Goal: Task Accomplishment & Management: Manage account settings

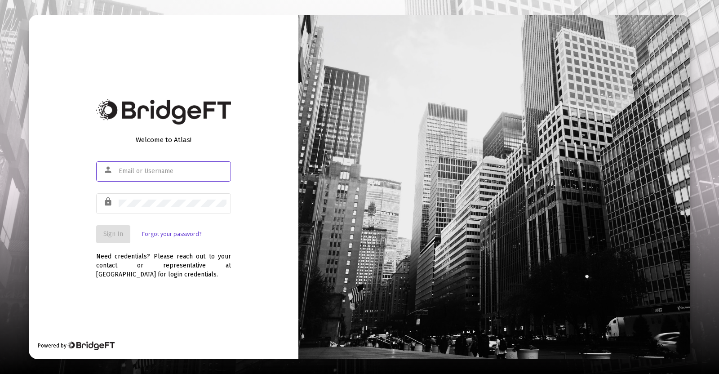
type input "[PERSON_NAME][EMAIL_ADDRESS][DOMAIN_NAME]"
click at [107, 233] on span "Sign In" at bounding box center [113, 234] width 20 height 8
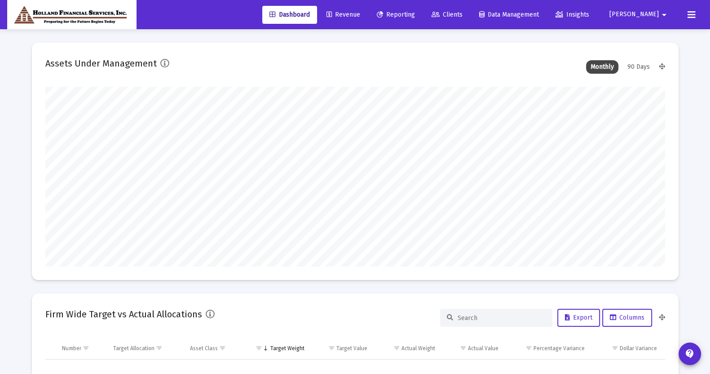
scroll to position [179, 333]
type input "[DATE]"
type input "[PERSON_NAME][EMAIL_ADDRESS][DOMAIN_NAME]"
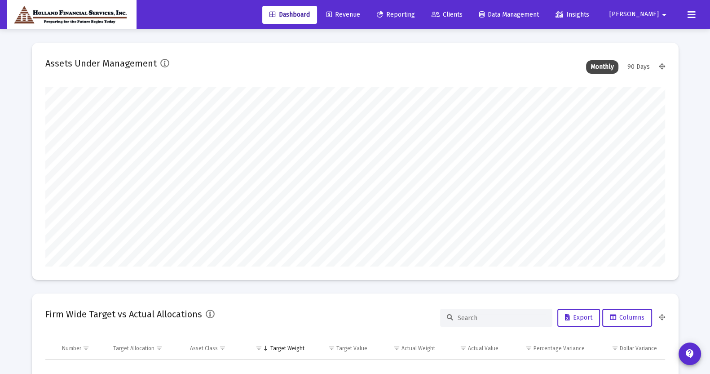
click at [415, 16] on span "Reporting" at bounding box center [396, 15] width 38 height 8
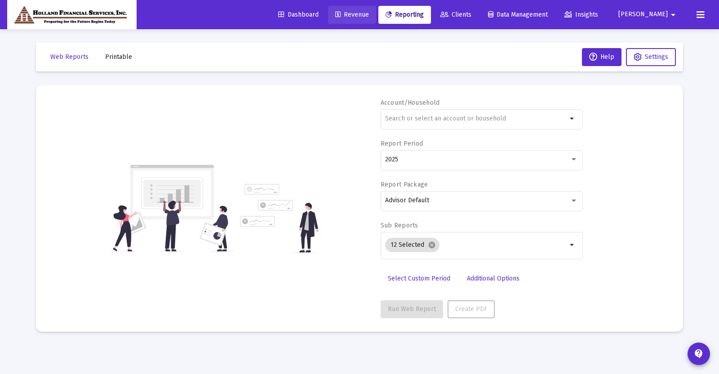
click at [369, 14] on span "Revenue" at bounding box center [352, 15] width 34 height 8
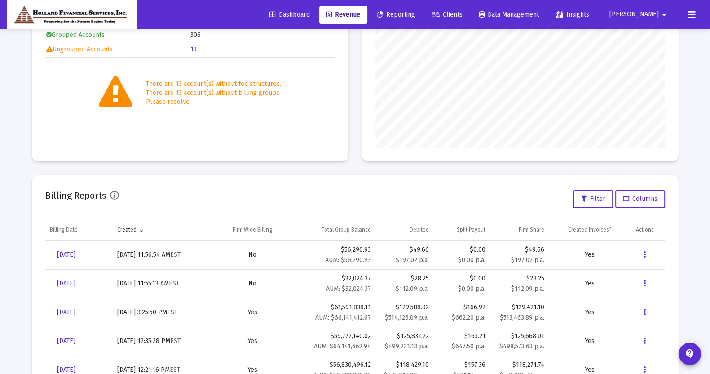
scroll to position [223, 0]
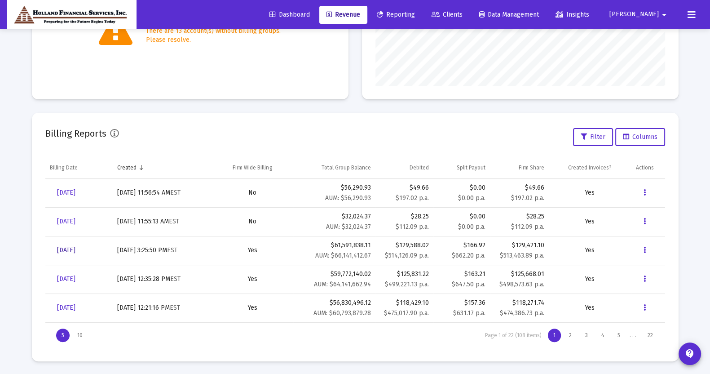
click at [75, 250] on span "[DATE]" at bounding box center [66, 250] width 18 height 8
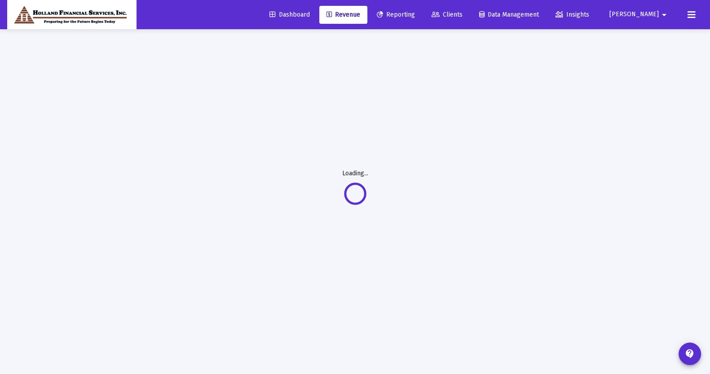
scroll to position [29, 0]
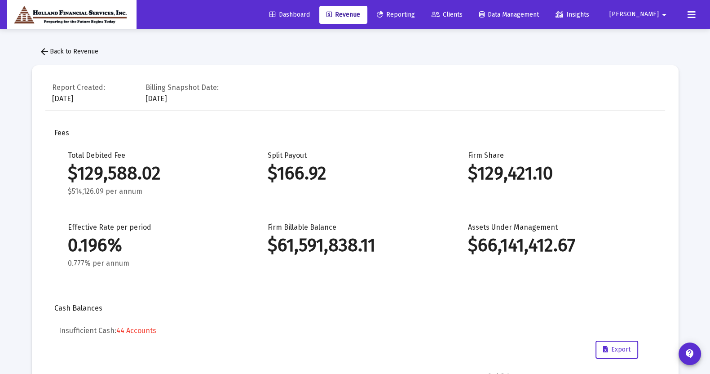
drag, startPoint x: 37, startPoint y: 86, endPoint x: 205, endPoint y: 53, distance: 171.2
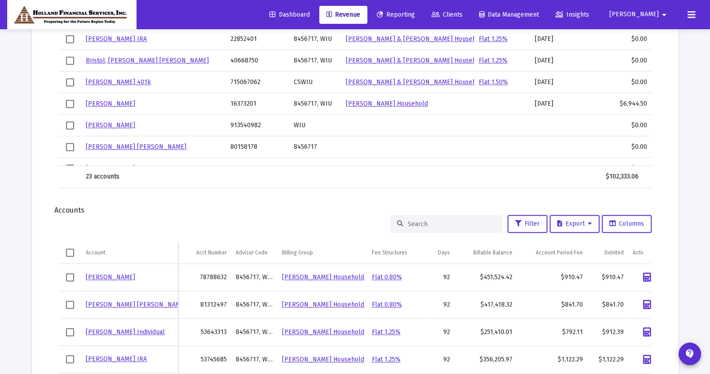
scroll to position [1118, 0]
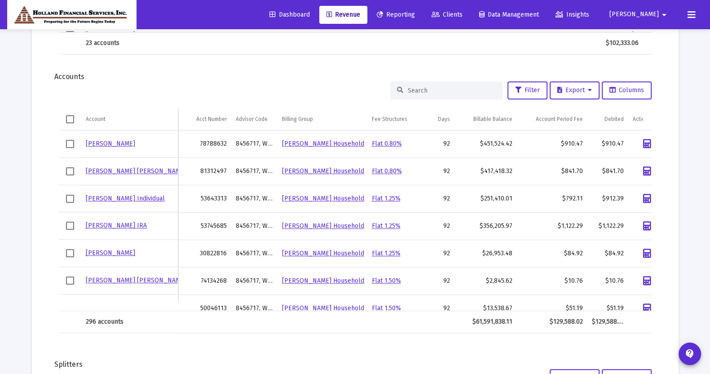
click at [70, 117] on span "Select all" at bounding box center [70, 119] width 8 height 8
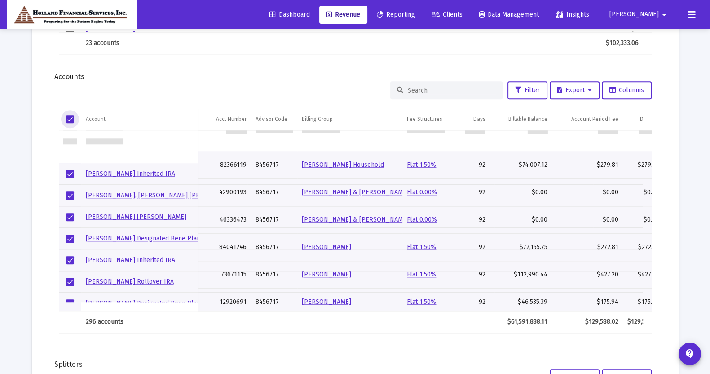
scroll to position [0, 0]
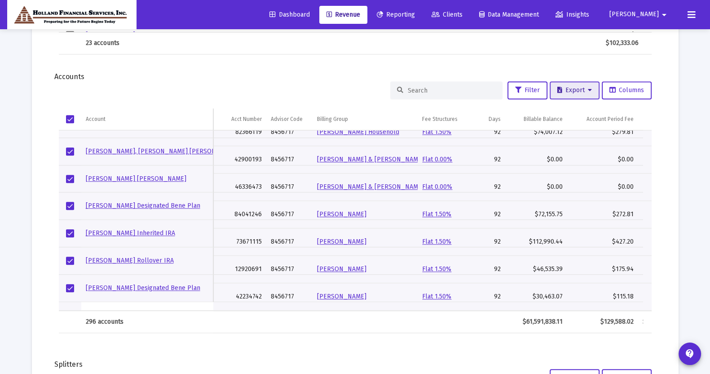
click at [570, 90] on span "Export" at bounding box center [575, 90] width 35 height 8
click at [591, 133] on button "Export Selected" at bounding box center [577, 135] width 61 height 22
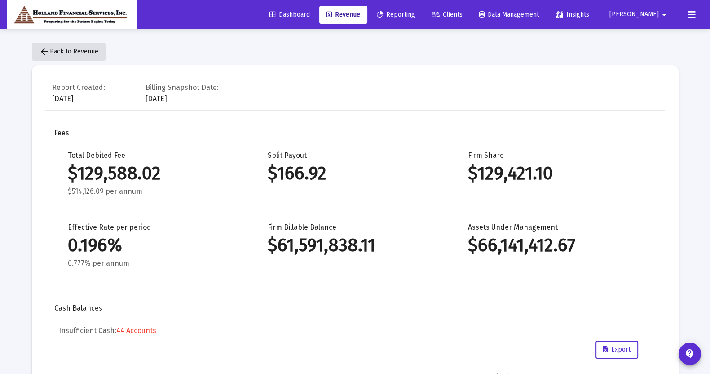
click at [79, 54] on span "arrow_back Back to Revenue" at bounding box center [68, 52] width 59 height 8
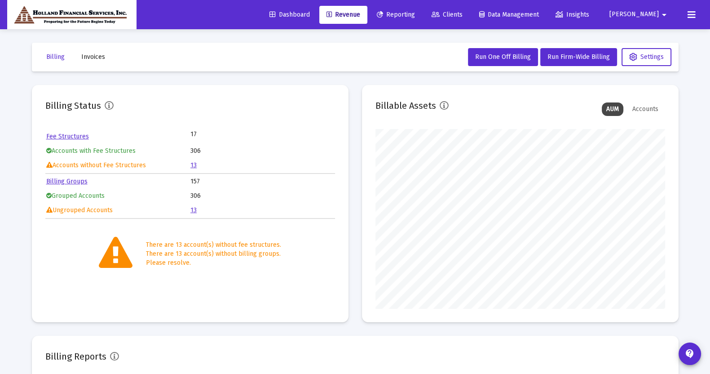
scroll to position [179, 290]
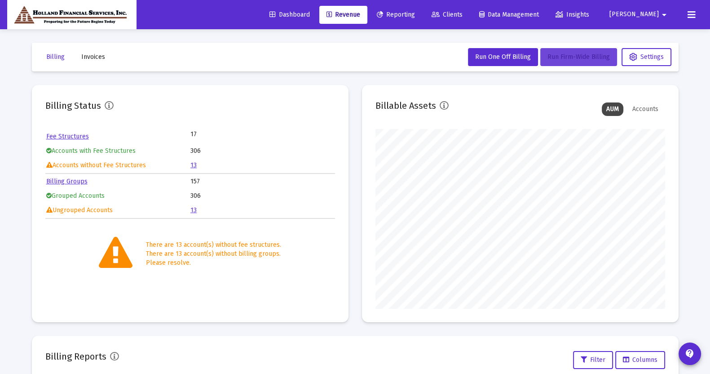
click at [578, 54] on span "Run Firm-Wide Billing" at bounding box center [579, 57] width 62 height 8
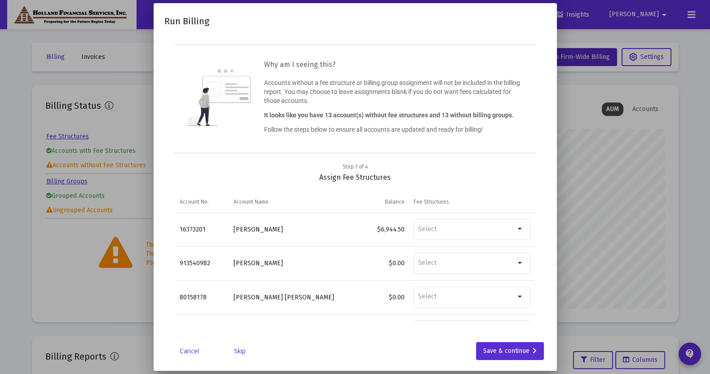
click at [238, 351] on link "Skip" at bounding box center [239, 350] width 45 height 9
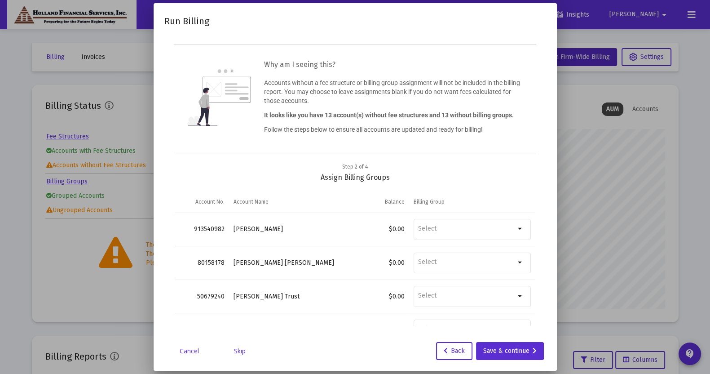
click at [238, 351] on link "Skip" at bounding box center [239, 350] width 45 height 9
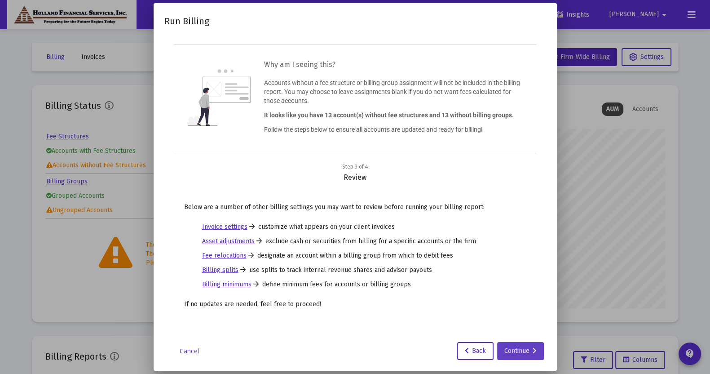
click at [519, 343] on div "Continue" at bounding box center [520, 351] width 32 height 18
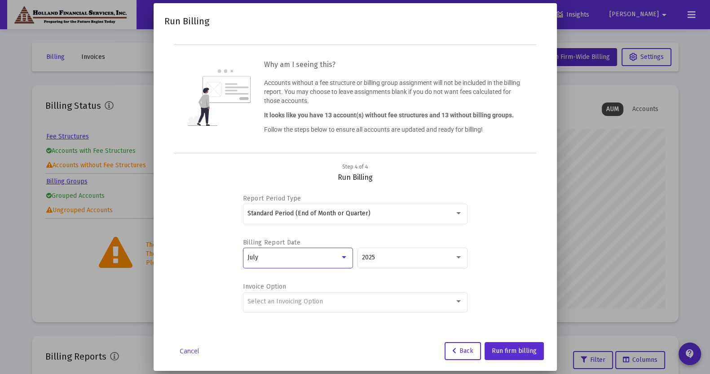
click at [336, 257] on div "July" at bounding box center [294, 257] width 93 height 7
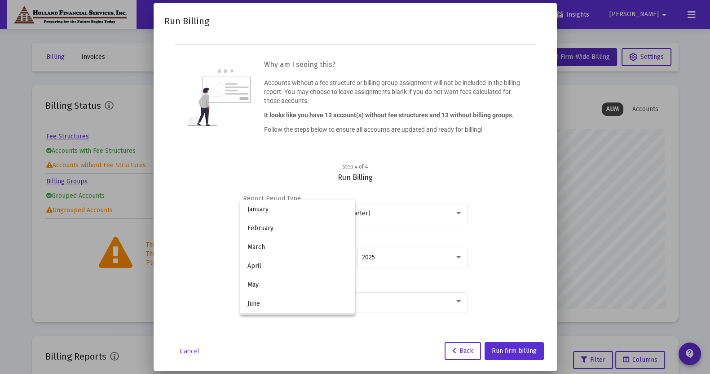
scroll to position [65, 0]
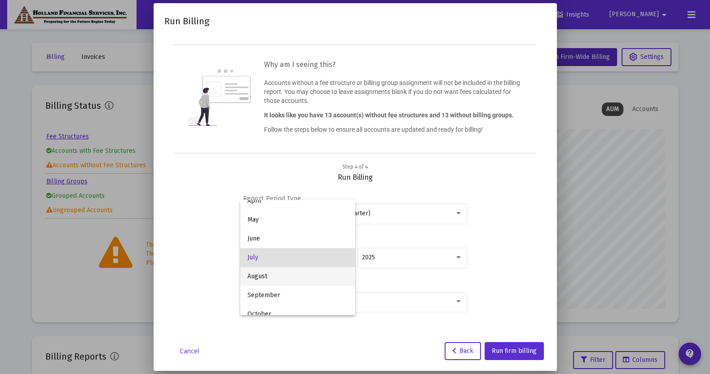
click at [323, 275] on span "August" at bounding box center [298, 276] width 101 height 19
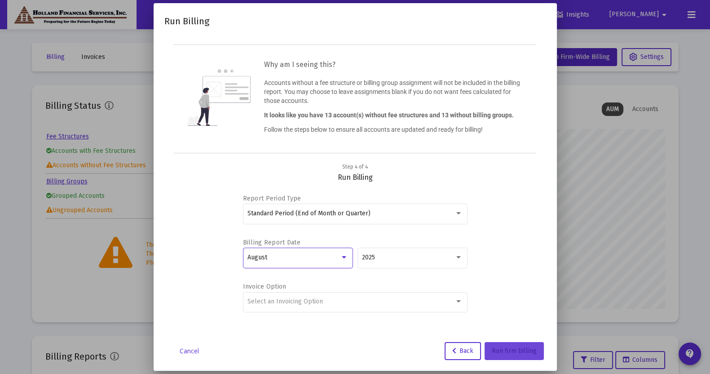
click at [506, 349] on span "Run firm billing" at bounding box center [514, 351] width 45 height 8
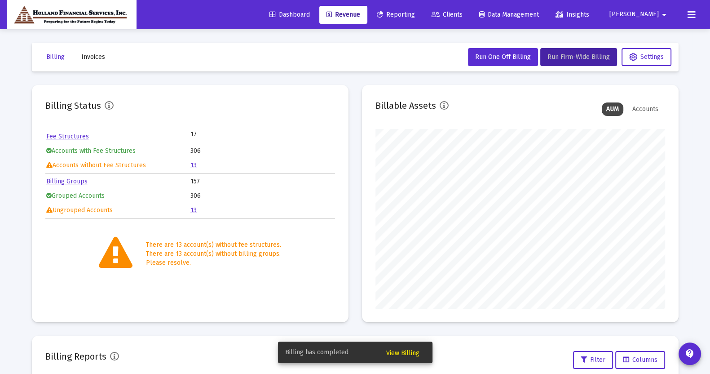
click at [411, 352] on span "View Billing" at bounding box center [402, 353] width 33 height 8
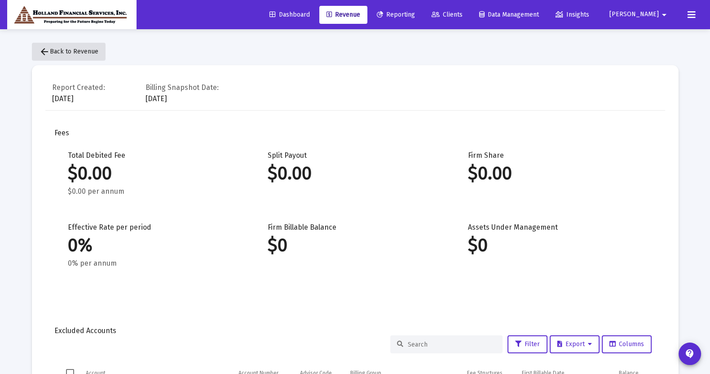
click at [71, 53] on span "arrow_back Back to Revenue" at bounding box center [68, 52] width 59 height 8
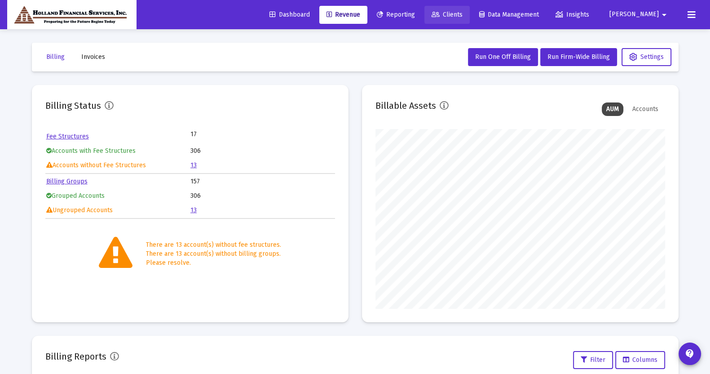
click at [463, 13] on span "Clients" at bounding box center [447, 15] width 31 height 8
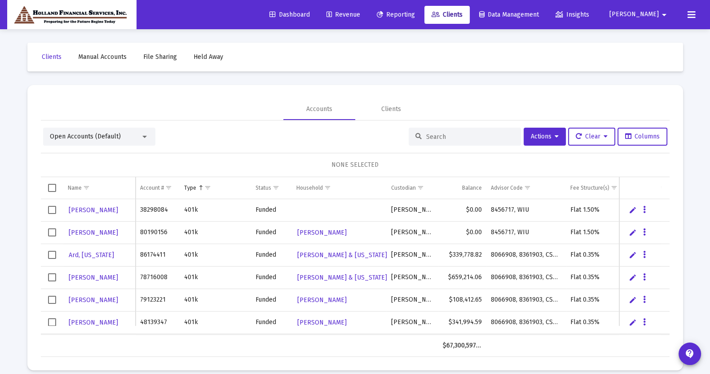
click at [129, 138] on div "Open Accounts (Default)" at bounding box center [95, 136] width 91 height 9
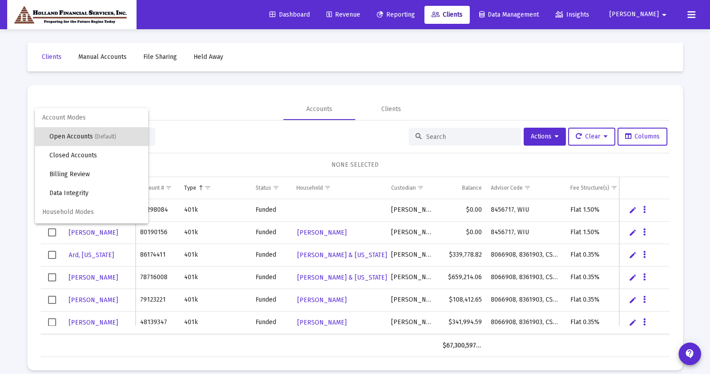
scroll to position [17, 0]
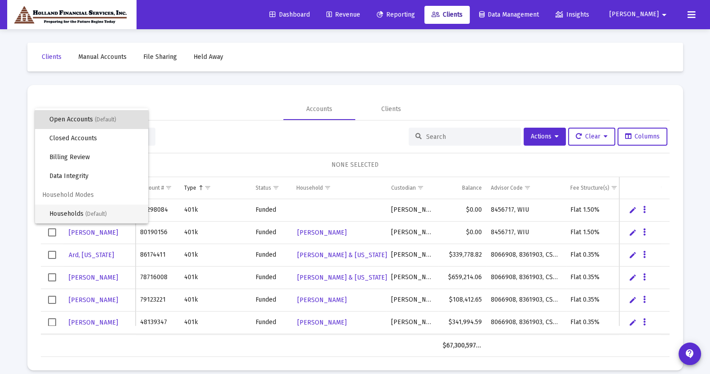
click at [101, 211] on span "(Default)" at bounding box center [96, 214] width 22 height 6
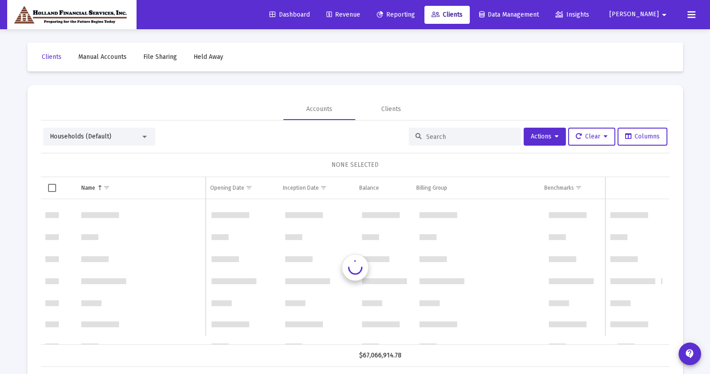
scroll to position [2733, 0]
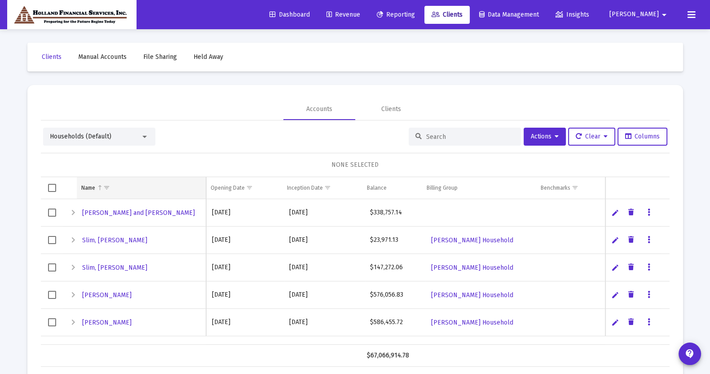
click at [105, 184] on span "Show filter options for column 'Name'" at bounding box center [106, 187] width 7 height 7
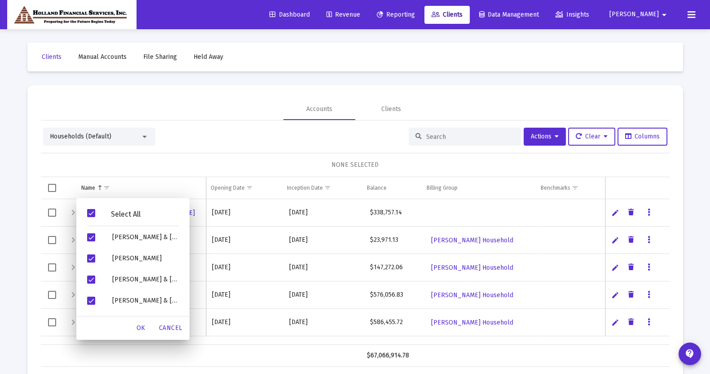
click at [138, 169] on div "NONE SELECTED" at bounding box center [355, 165] width 629 height 24
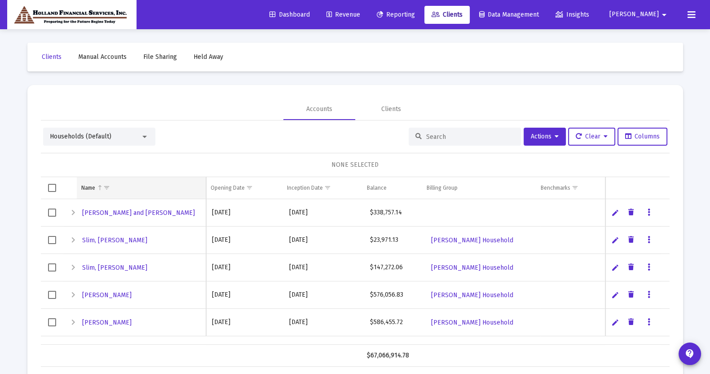
click at [150, 190] on td "Name" at bounding box center [142, 188] width 130 height 22
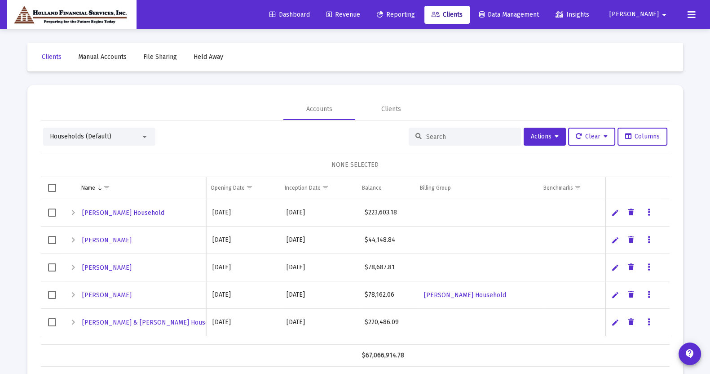
click at [150, 190] on td "Name" at bounding box center [142, 188] width 130 height 22
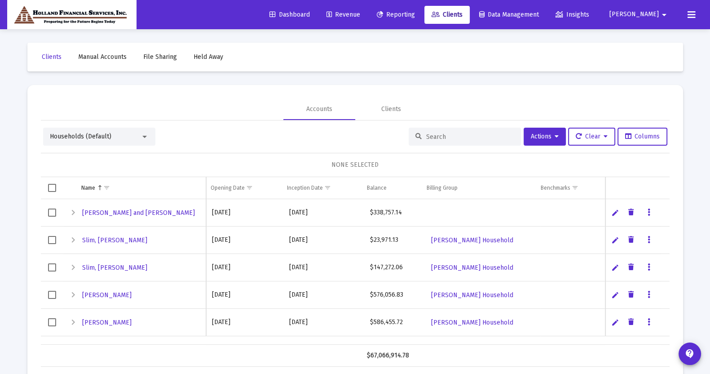
click at [150, 190] on td "Name" at bounding box center [142, 188] width 130 height 22
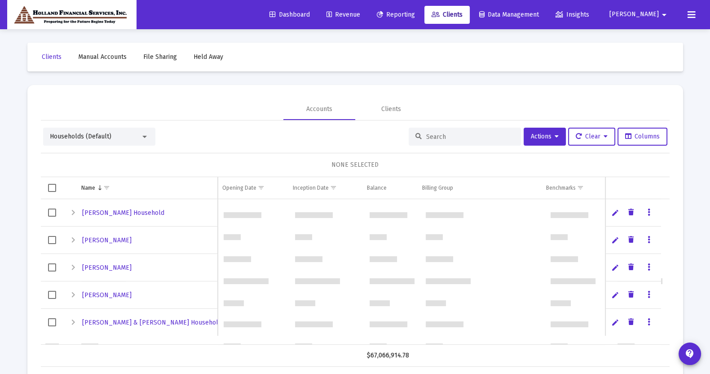
scroll to position [0, 0]
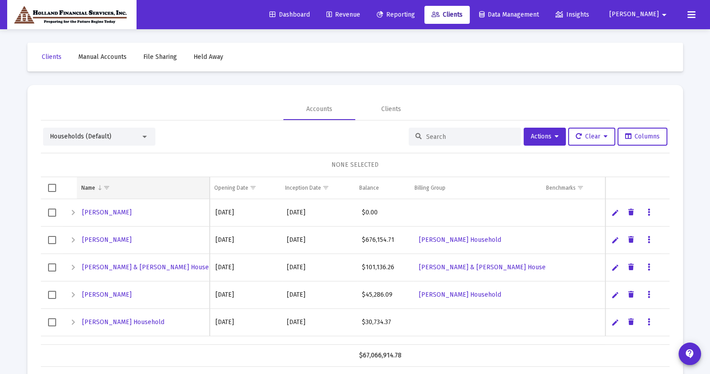
click at [126, 184] on td "Name" at bounding box center [143, 188] width 133 height 22
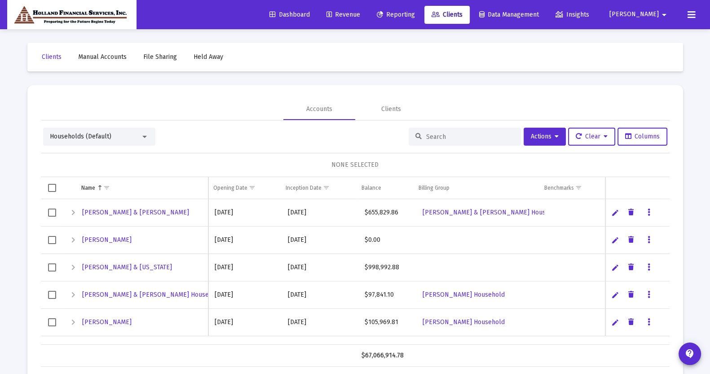
click at [53, 187] on span "Select all" at bounding box center [52, 188] width 8 height 8
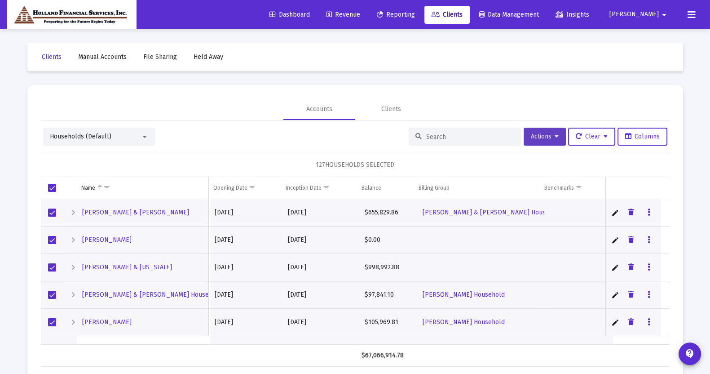
click at [535, 141] on button "Actions" at bounding box center [545, 137] width 42 height 18
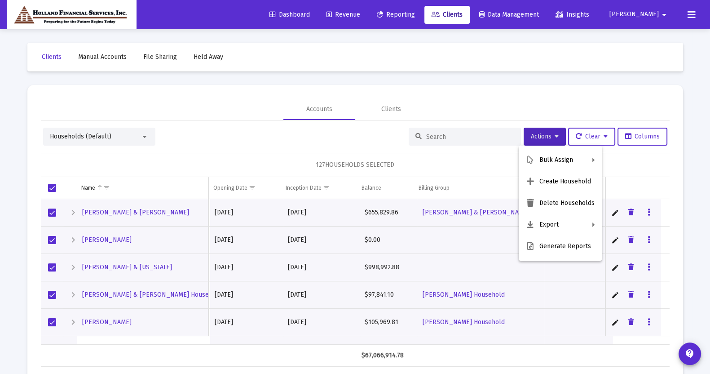
click at [366, 16] on div at bounding box center [355, 187] width 710 height 374
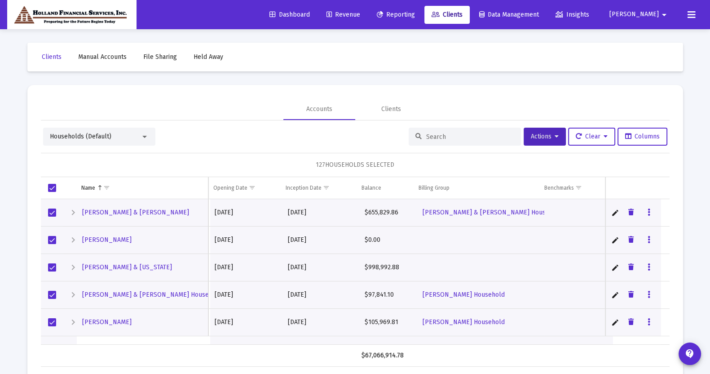
click at [415, 17] on span "Reporting" at bounding box center [396, 15] width 38 height 8
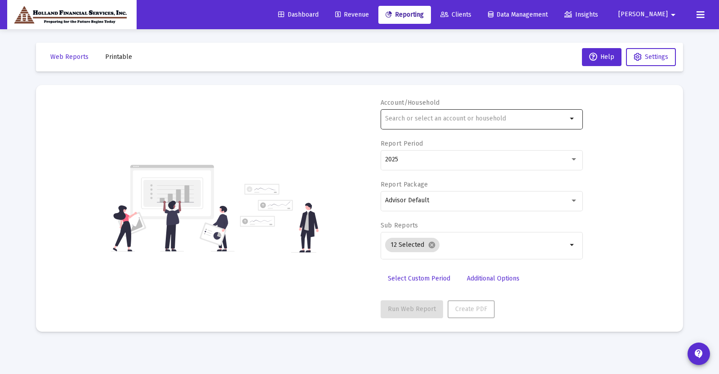
click at [425, 118] on input "text" at bounding box center [476, 118] width 182 height 7
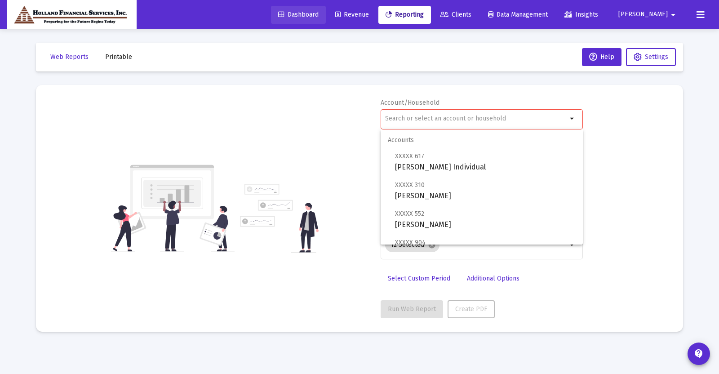
click at [323, 10] on link "Dashboard" at bounding box center [298, 15] width 55 height 18
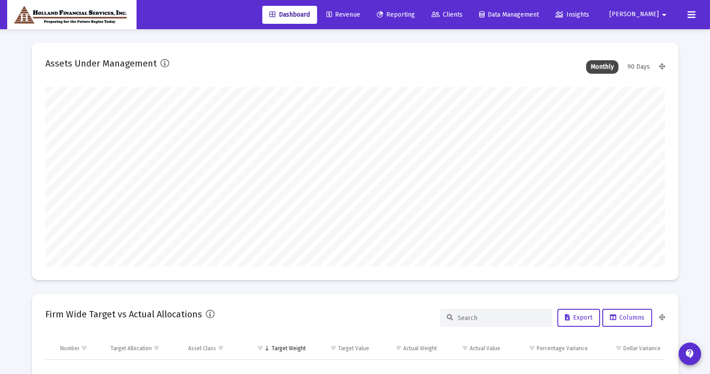
scroll to position [179, 333]
